Goal: Task Accomplishment & Management: Use online tool/utility

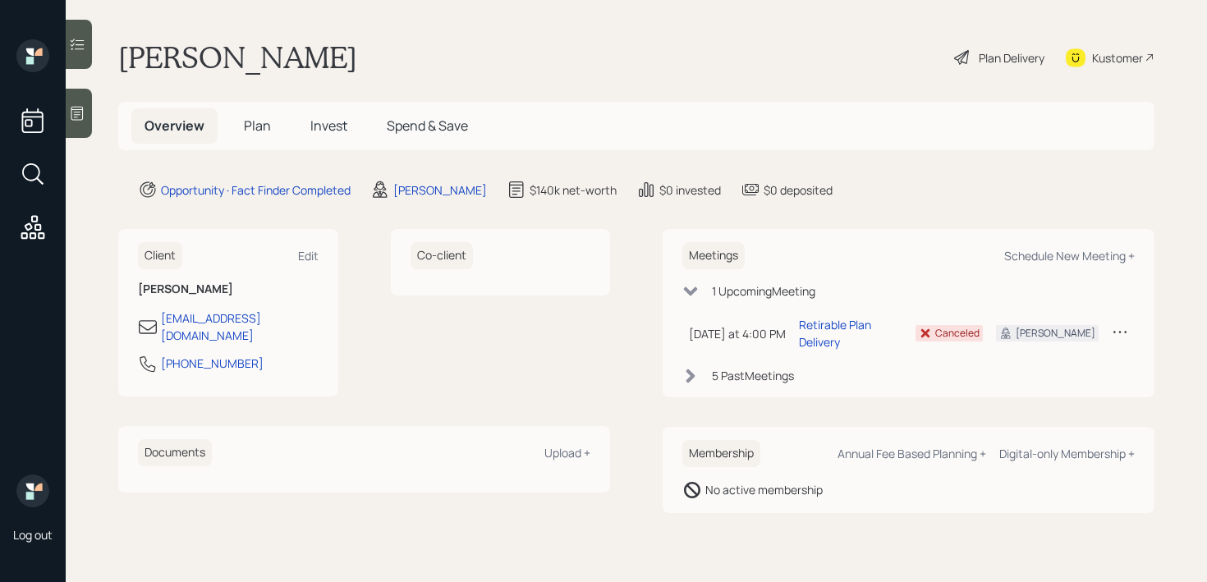
click at [1073, 267] on div "Meetings Schedule New Meeting +" at bounding box center [908, 255] width 452 height 27
click at [1076, 258] on div "Schedule New Meeting +" at bounding box center [1069, 256] width 131 height 16
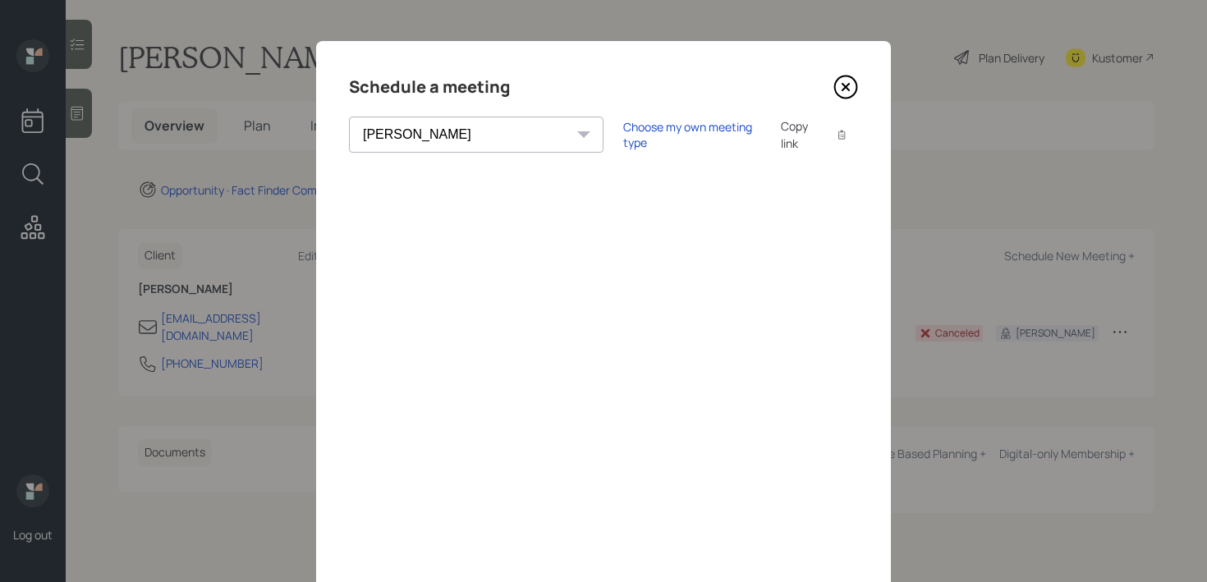
click at [481, 135] on select "[PERSON_NAME] [PERSON_NAME] [PERSON_NAME] [PERSON_NAME] [PERSON_NAME] [PERSON_N…" at bounding box center [476, 135] width 255 height 36
select select "round-[PERSON_NAME]"
click at [349, 117] on select "[PERSON_NAME] [PERSON_NAME] [PERSON_NAME] [PERSON_NAME] [PERSON_NAME] [PERSON_N…" at bounding box center [476, 135] width 255 height 36
click at [655, 125] on div "Choose my own meeting type Copy link Copy text" at bounding box center [740, 134] width 235 height 34
click at [655, 133] on div "Choose my own meeting type" at bounding box center [692, 134] width 138 height 31
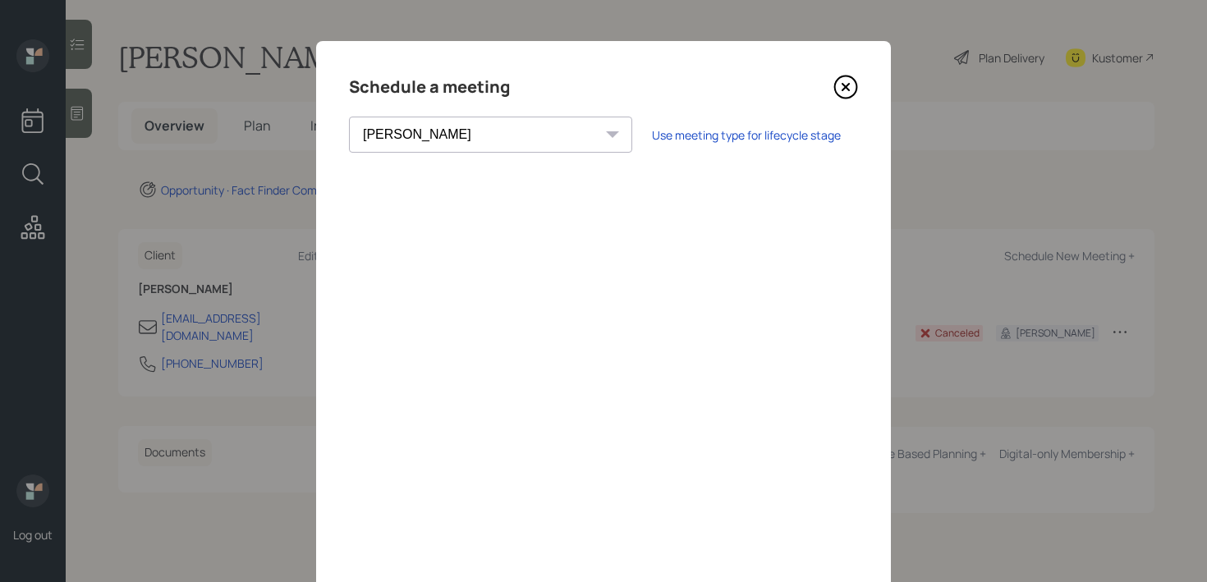
click at [855, 79] on icon at bounding box center [845, 87] width 25 height 25
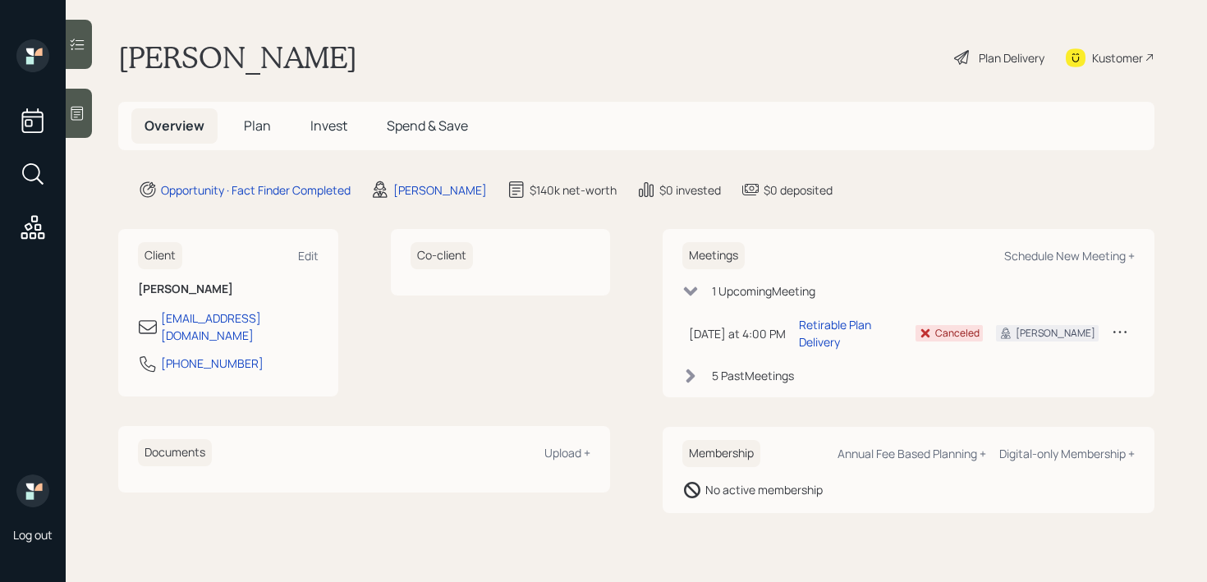
click at [80, 113] on icon at bounding box center [77, 113] width 16 height 16
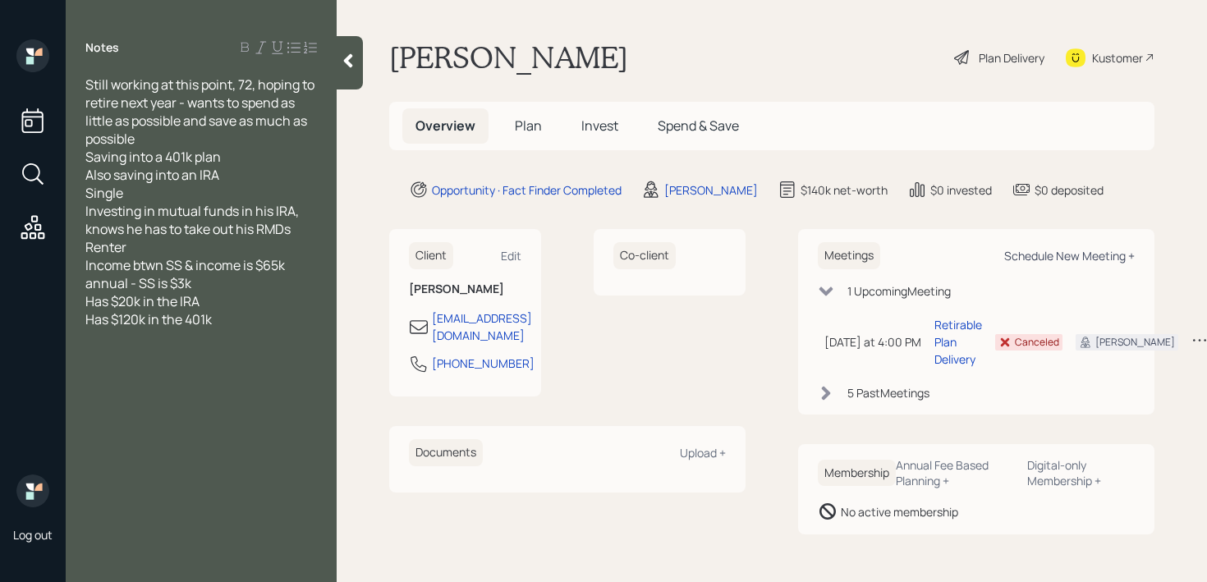
click at [1071, 259] on div "Schedule New Meeting +" at bounding box center [1069, 256] width 131 height 16
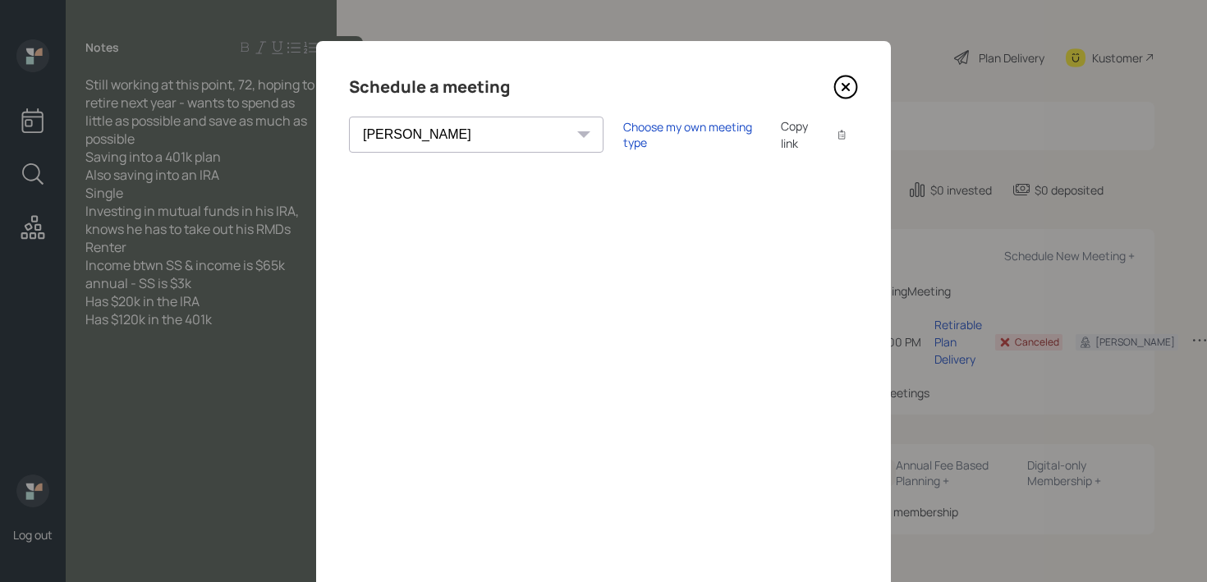
click at [447, 128] on select "Theresa Spinello Matthew Burke Eitan Bar-David Ian Yamey Trevor Nelson Christia…" at bounding box center [476, 135] width 255 height 36
select select "round-robin"
click at [349, 117] on select "Theresa Spinello Matthew Burke Eitan Bar-David Ian Yamey Trevor Nelson Christia…" at bounding box center [476, 135] width 255 height 36
click at [653, 131] on div "Choose my own meeting type" at bounding box center [692, 134] width 138 height 31
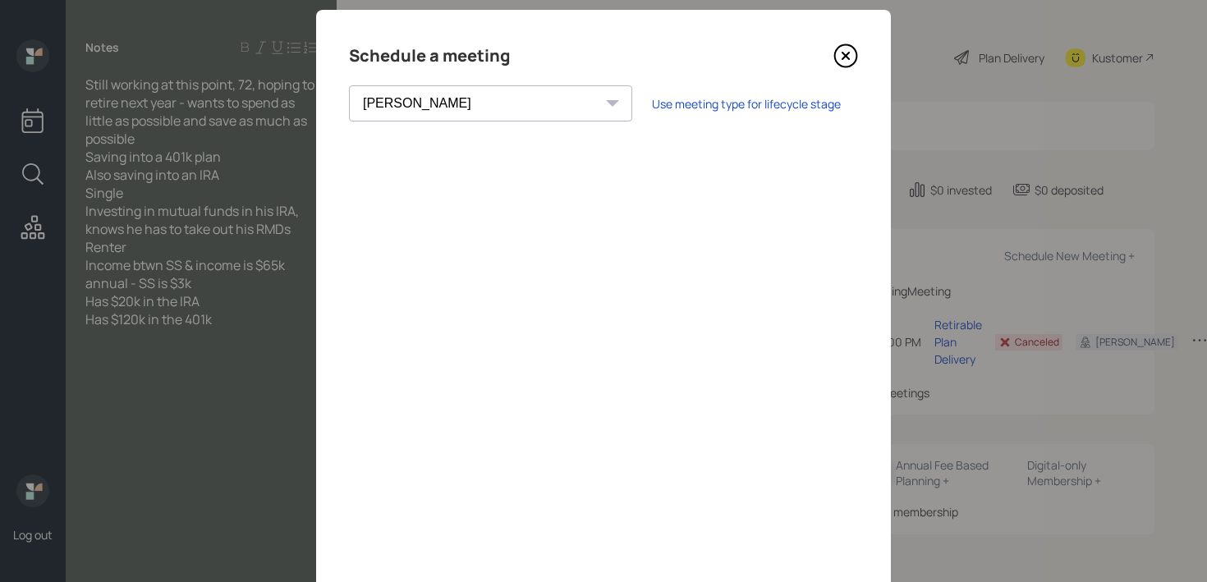
scroll to position [30, 0]
click at [845, 58] on icon at bounding box center [845, 56] width 25 height 25
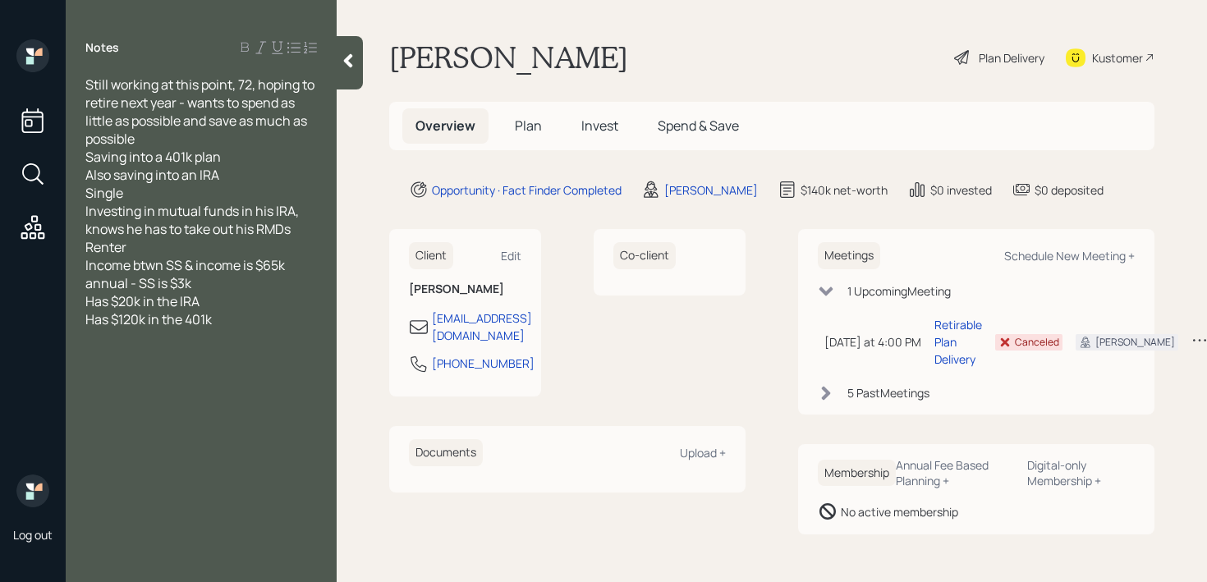
click at [1099, 47] on div "Kustomer" at bounding box center [1110, 57] width 89 height 36
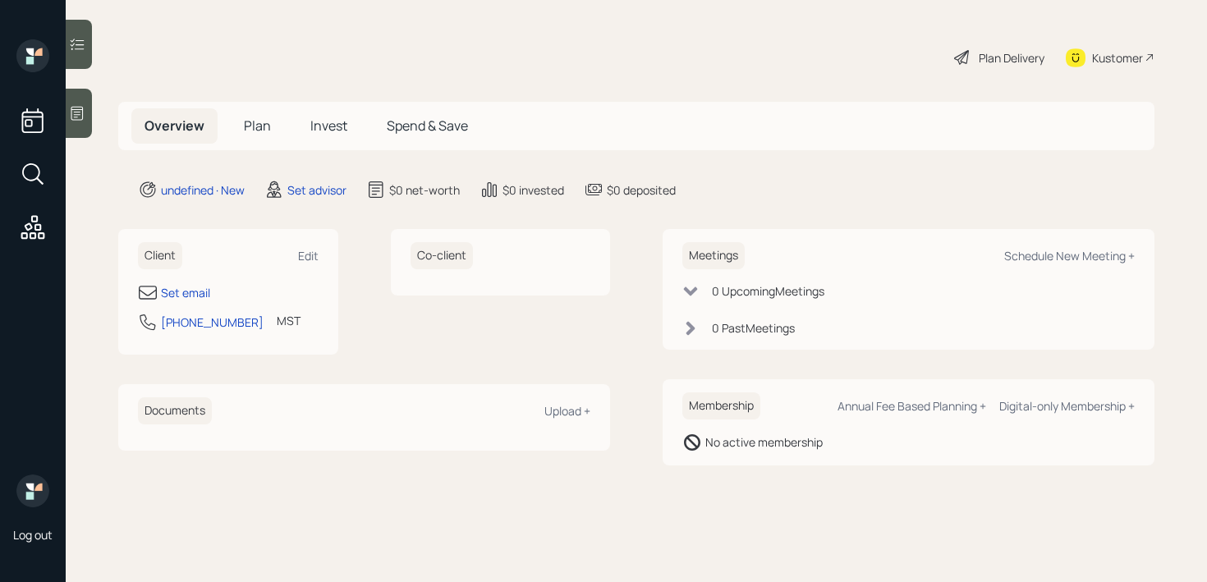
click at [89, 126] on div at bounding box center [79, 113] width 26 height 49
